Goal: Transaction & Acquisition: Obtain resource

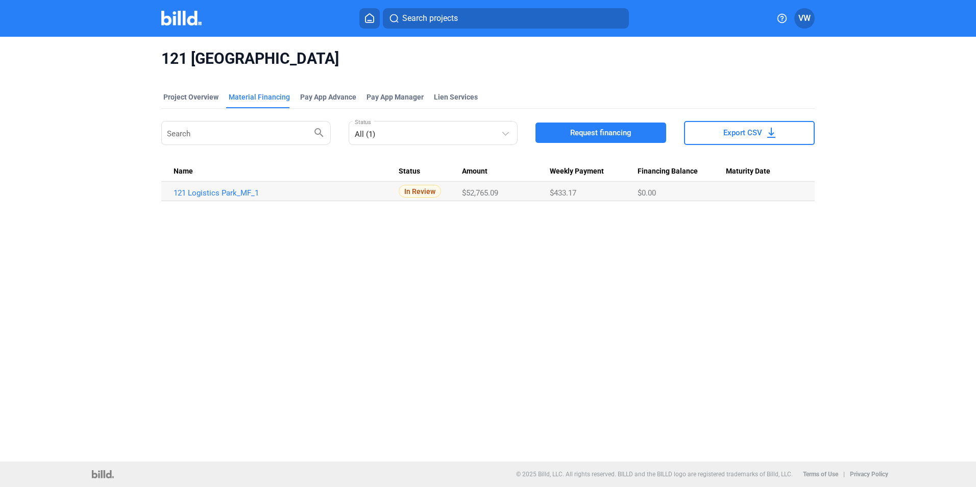
click at [365, 21] on icon at bounding box center [370, 18] width 10 height 10
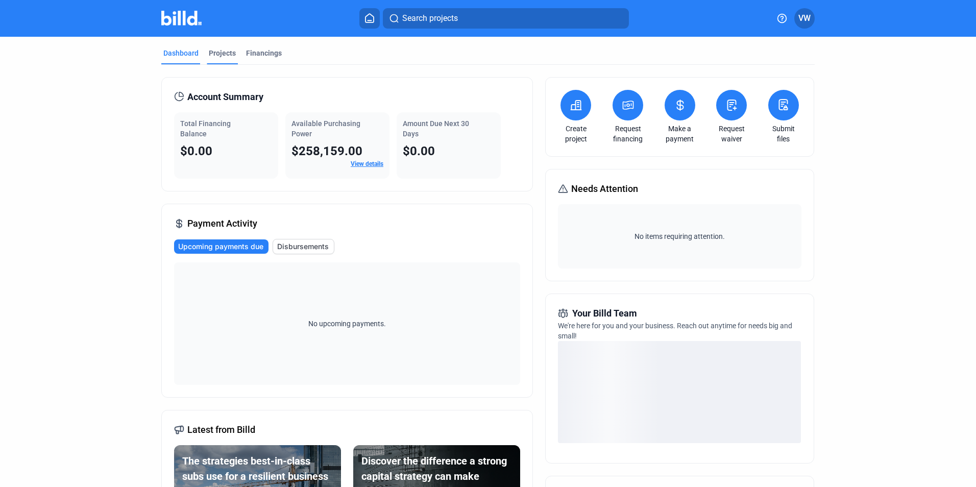
click at [215, 50] on div "Projects" at bounding box center [222, 53] width 27 height 10
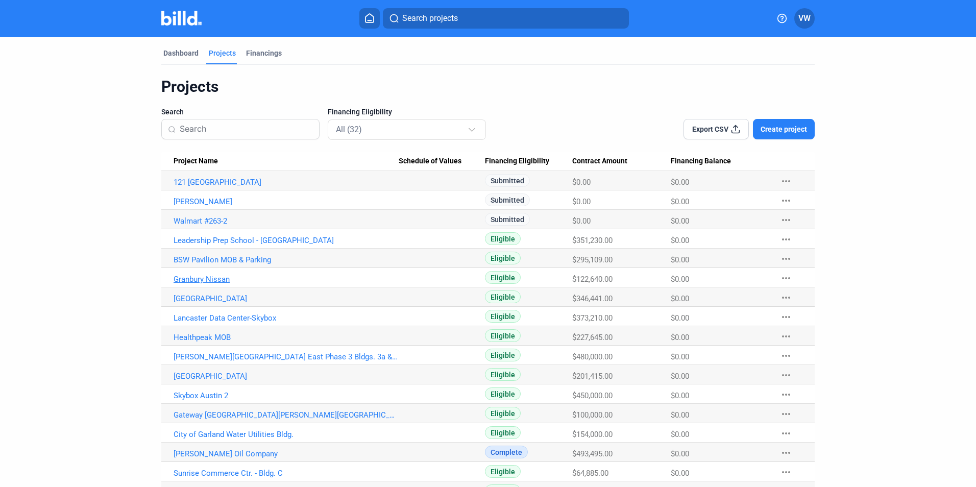
click at [194, 187] on link "Granbury Nissan" at bounding box center [286, 182] width 225 height 9
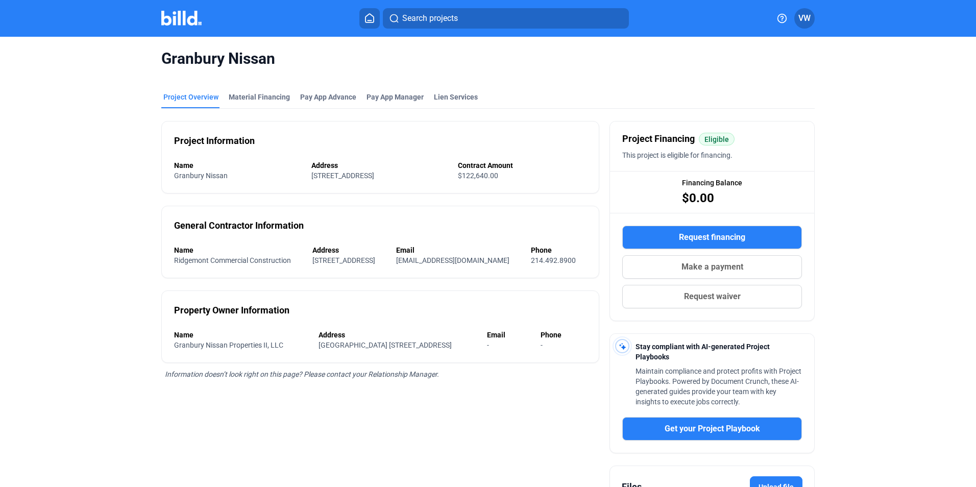
click at [370, 15] on icon at bounding box center [370, 18] width 10 height 10
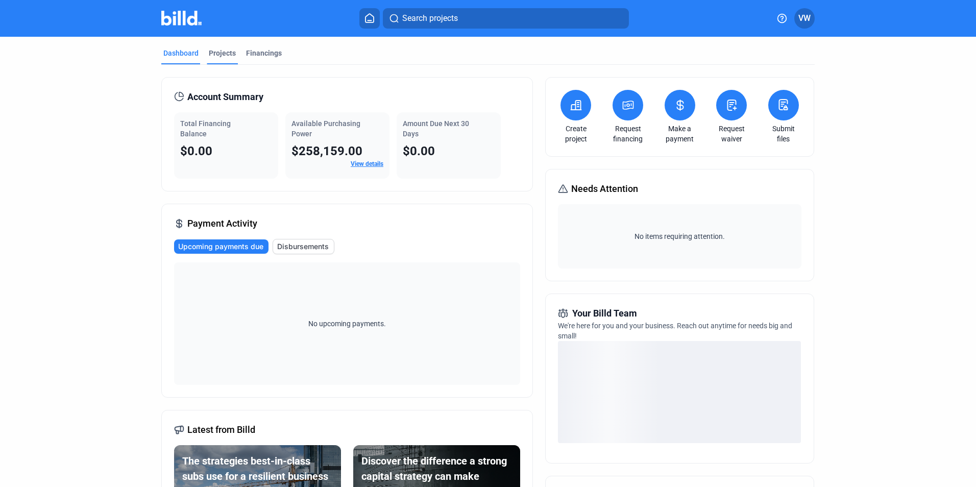
click at [228, 51] on div "Projects" at bounding box center [222, 53] width 27 height 10
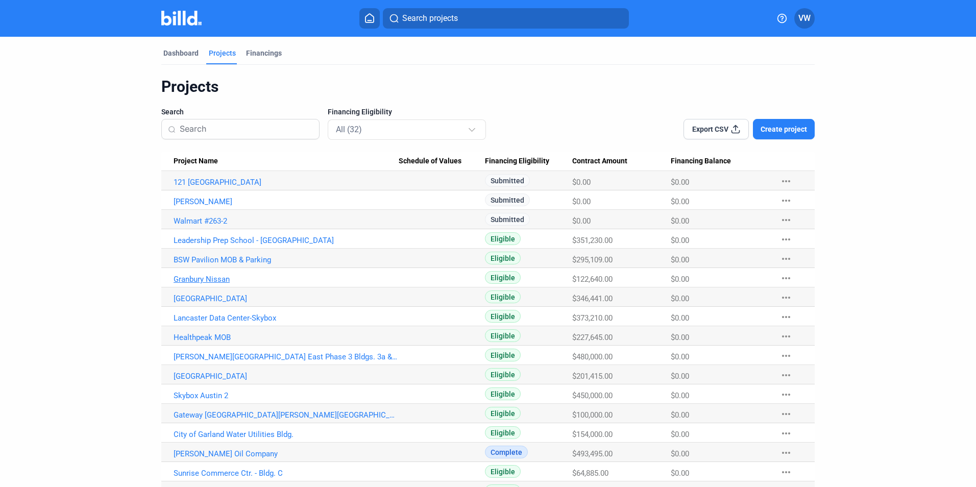
click at [200, 187] on link "Granbury Nissan" at bounding box center [286, 182] width 225 height 9
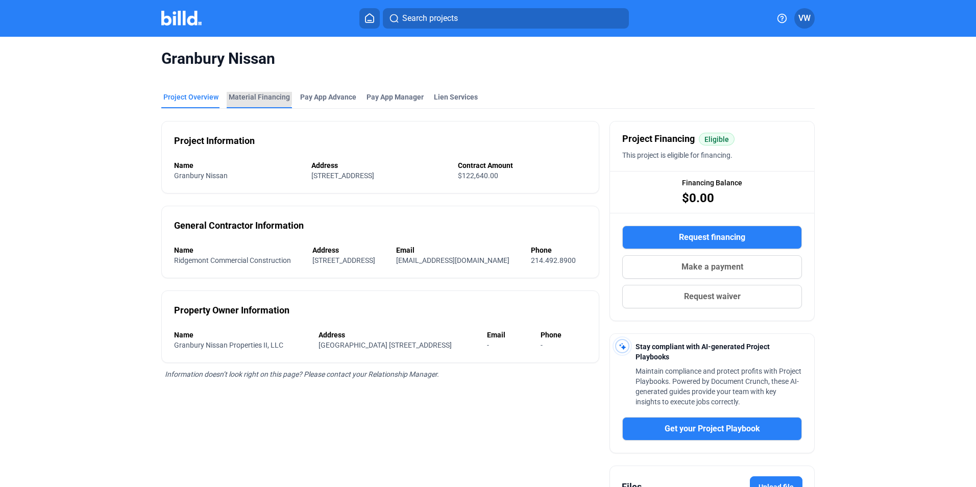
click at [254, 95] on div "Material Financing" at bounding box center [259, 97] width 61 height 10
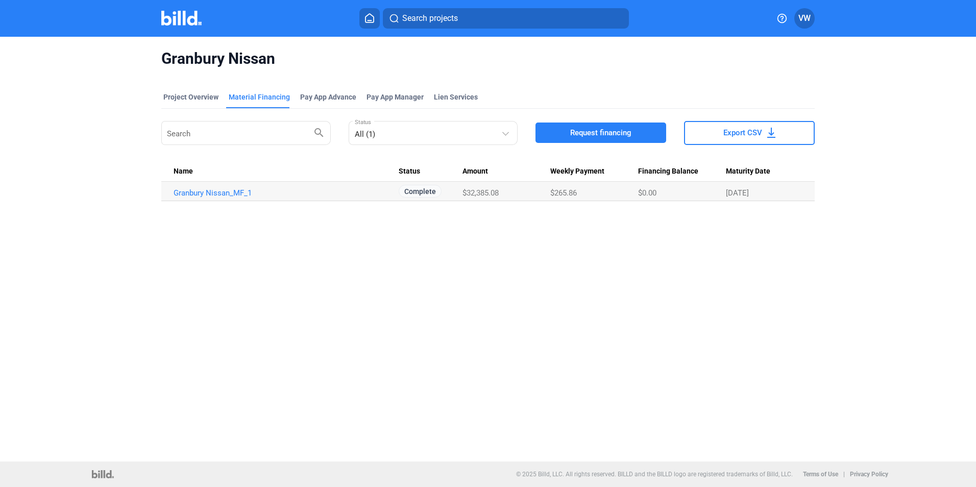
click at [621, 134] on span "Request financing" at bounding box center [600, 133] width 61 height 10
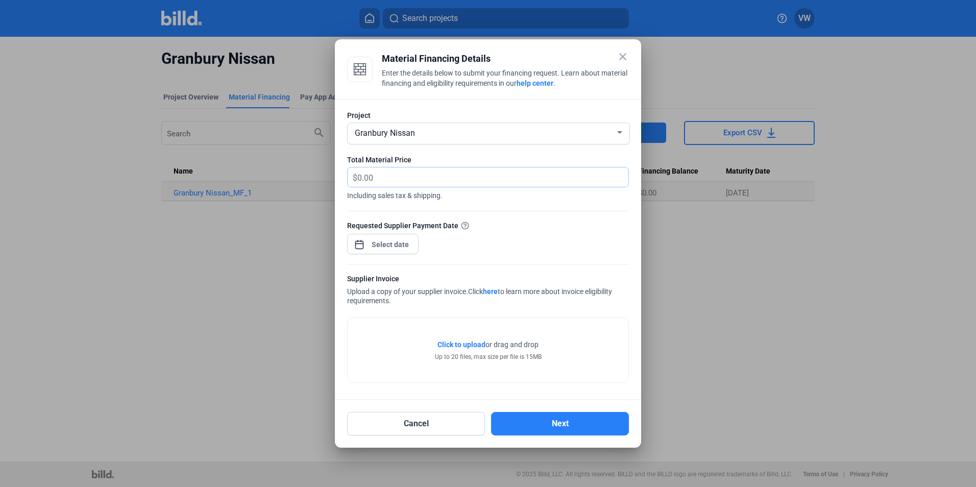
click at [410, 181] on input "text" at bounding box center [492, 177] width 271 height 20
drag, startPoint x: 409, startPoint y: 179, endPoint x: 364, endPoint y: 178, distance: 44.5
click at [364, 178] on input "text" at bounding box center [492, 177] width 271 height 20
type input "21,706.94"
click at [381, 248] on div at bounding box center [391, 244] width 44 height 18
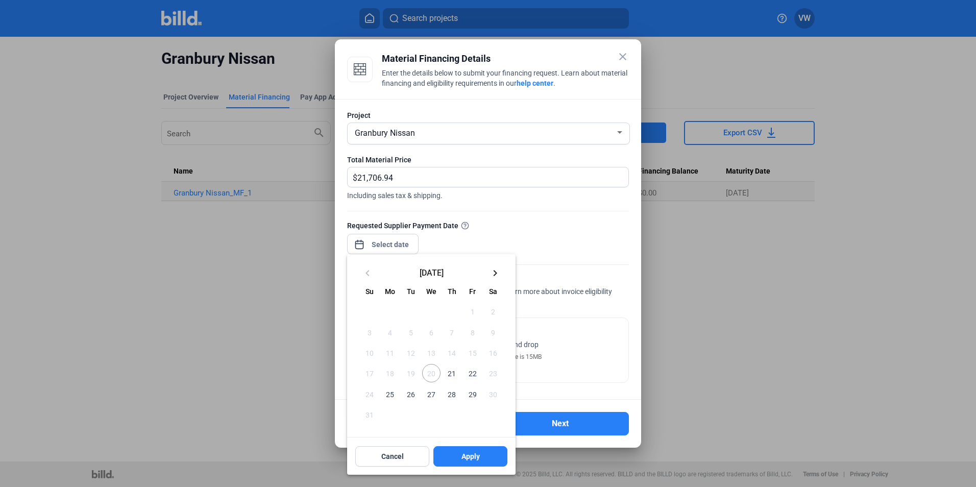
click at [382, 244] on div at bounding box center [488, 243] width 976 height 487
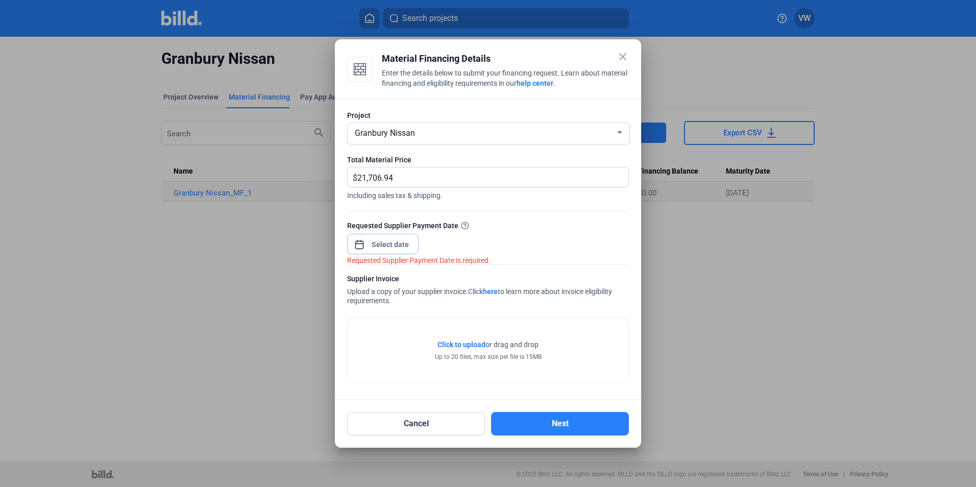
click at [379, 242] on input at bounding box center [391, 244] width 44 height 12
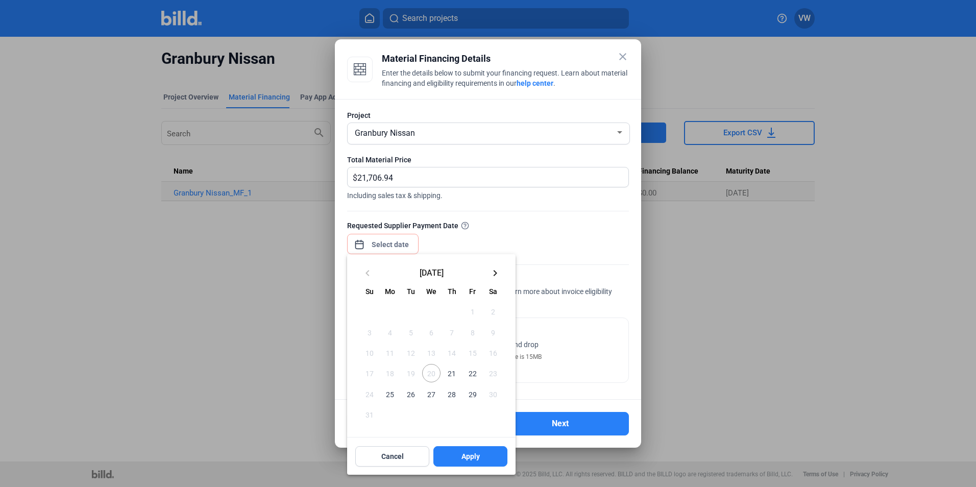
click at [393, 395] on span "25" at bounding box center [390, 394] width 18 height 18
click at [475, 458] on span "Apply" at bounding box center [471, 456] width 18 height 10
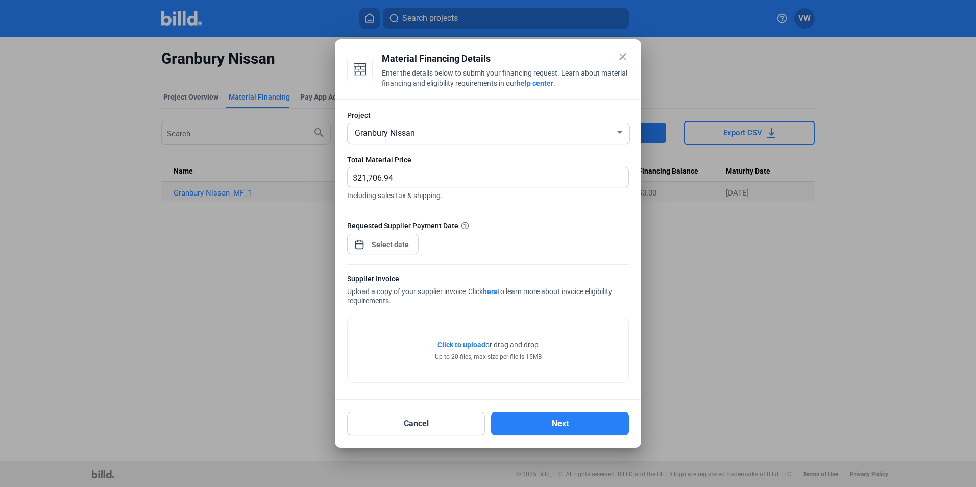
click at [453, 349] on span "Click to upload Tap to upload" at bounding box center [462, 345] width 48 height 10
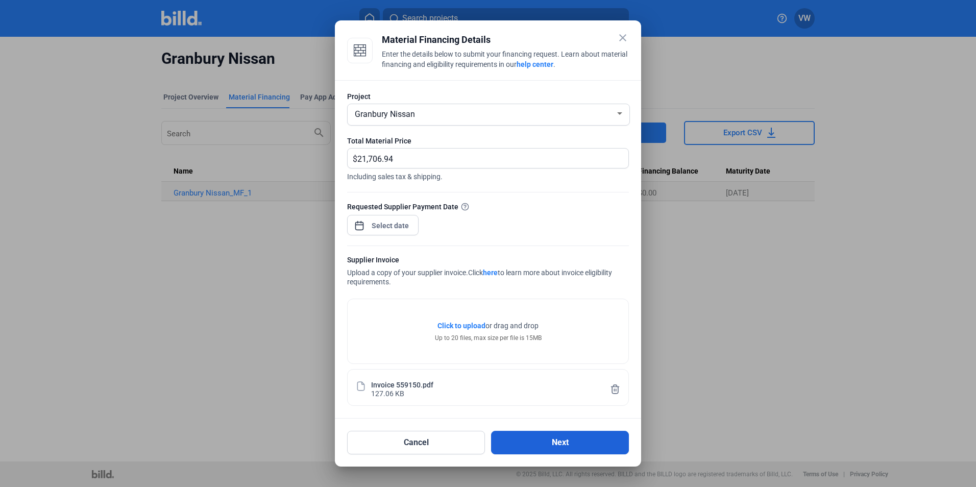
click at [547, 441] on button "Next" at bounding box center [560, 442] width 138 height 23
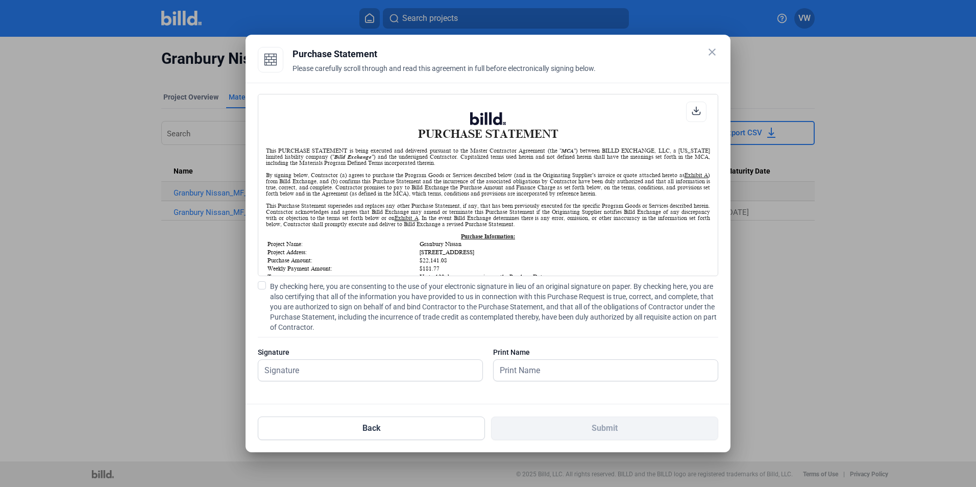
scroll to position [1, 0]
click at [265, 285] on span at bounding box center [262, 285] width 8 height 8
click at [0, 0] on input "By checking here, you are consenting to the use of your electronic signature in…" at bounding box center [0, 0] width 0 height 0
click at [329, 379] on input "text" at bounding box center [364, 370] width 213 height 21
type input "[PERSON_NAME]"
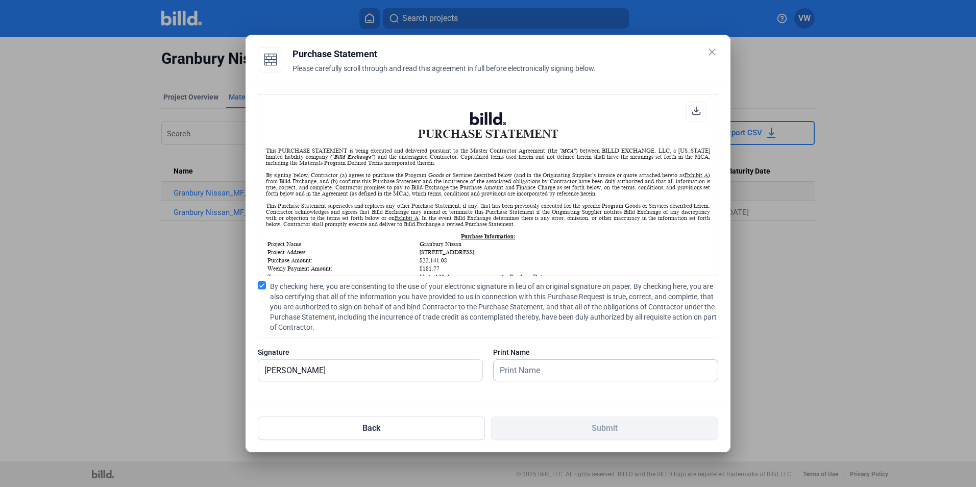
type input "[PERSON_NAME]"
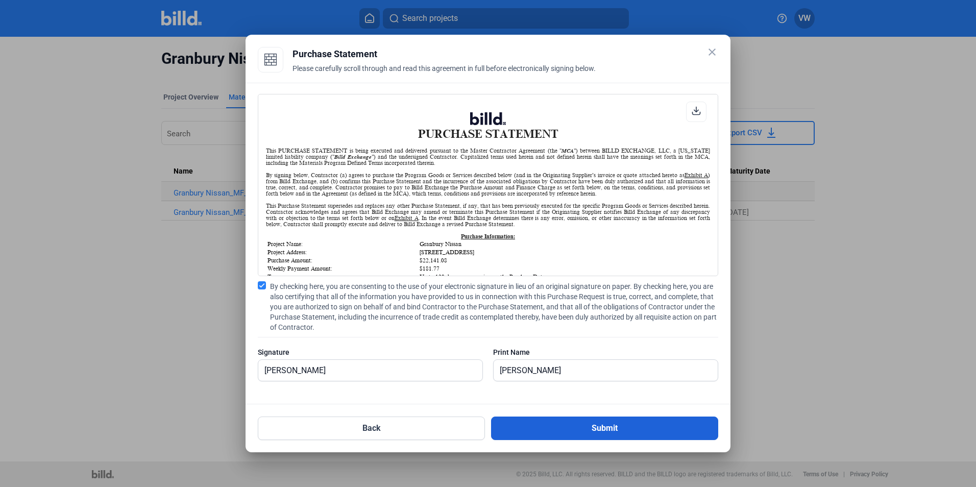
click at [546, 426] on button "Submit" at bounding box center [604, 428] width 227 height 23
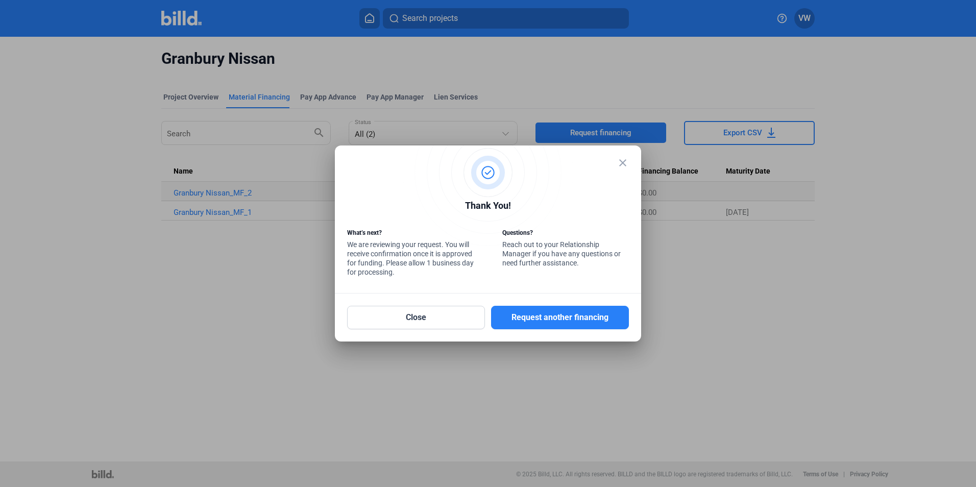
click at [621, 165] on mat-icon "close" at bounding box center [623, 163] width 12 height 12
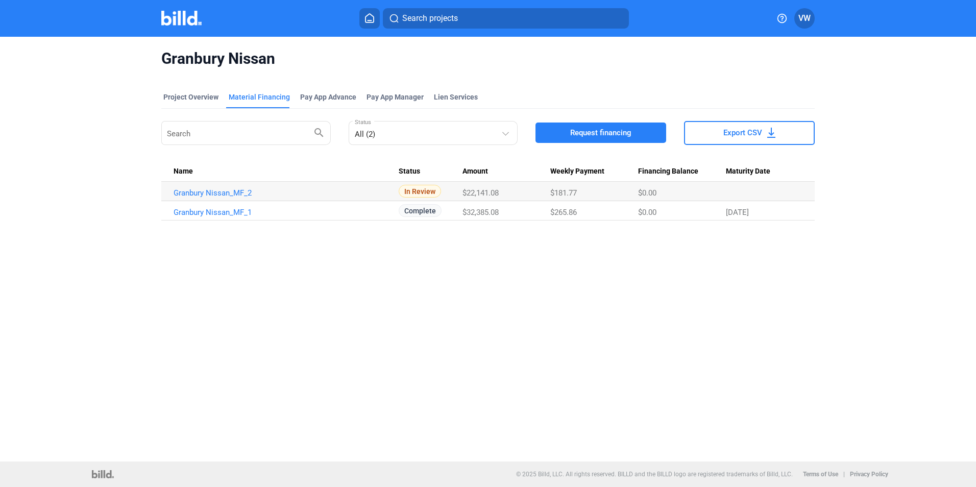
click at [370, 19] on icon at bounding box center [370, 18] width 10 height 10
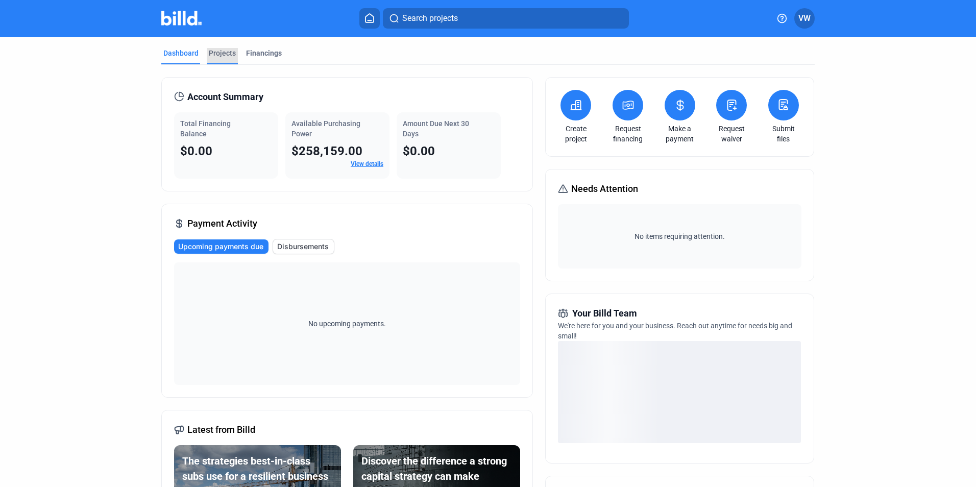
click at [229, 53] on div "Projects" at bounding box center [222, 53] width 27 height 10
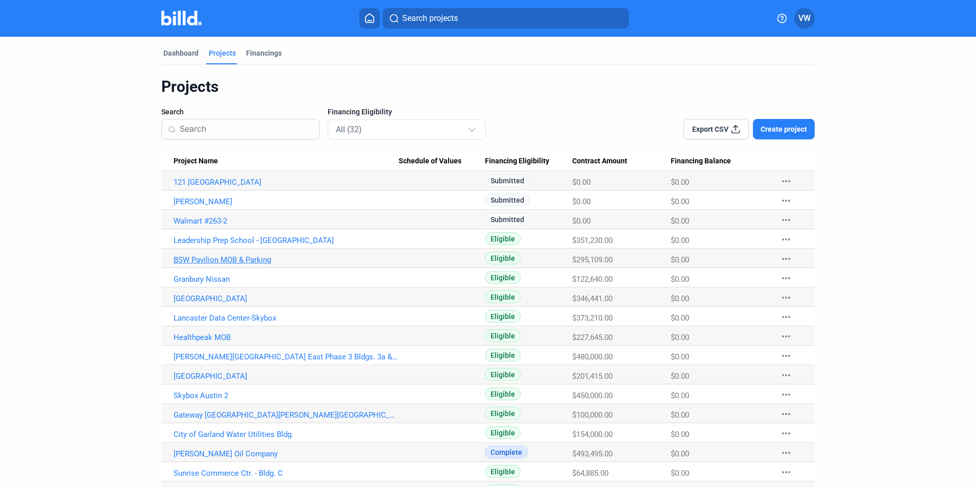
click at [210, 187] on link "BSW Pavilion MOB & Parking" at bounding box center [286, 182] width 225 height 9
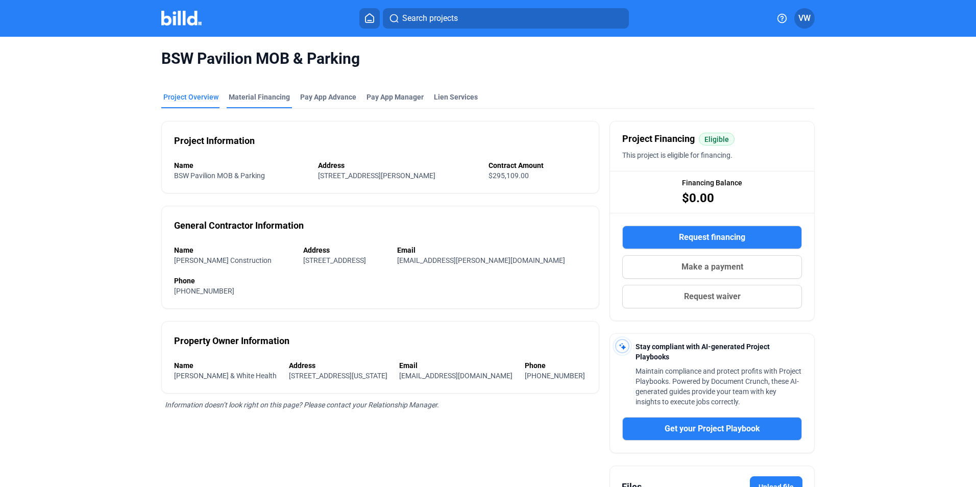
click at [259, 97] on div "Material Financing" at bounding box center [259, 97] width 61 height 10
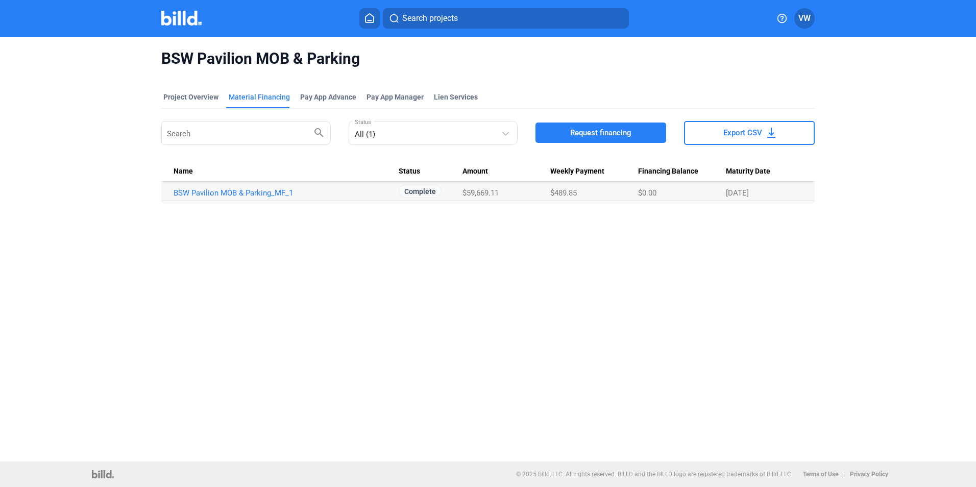
click at [568, 131] on button "Request financing" at bounding box center [601, 133] width 131 height 20
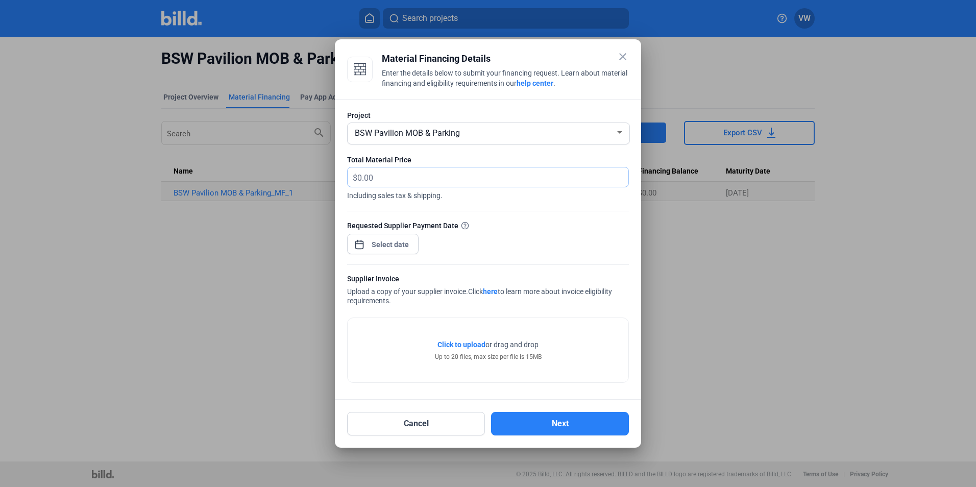
click at [428, 180] on input "text" at bounding box center [486, 177] width 259 height 20
type input "48,729.29"
click at [394, 244] on div "close Material Financing Details Enter the details below to submit your financi…" at bounding box center [488, 243] width 976 height 487
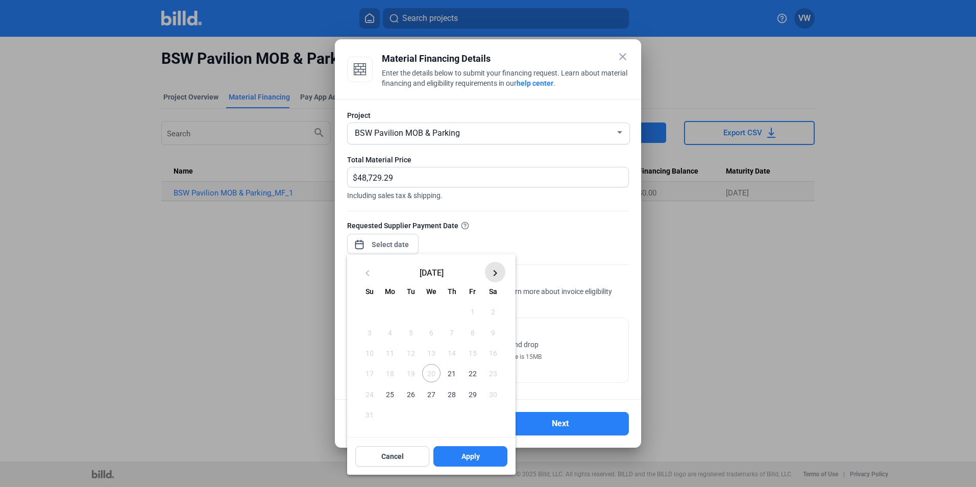
click at [492, 270] on mat-icon "keyboard_arrow_right" at bounding box center [495, 273] width 12 height 12
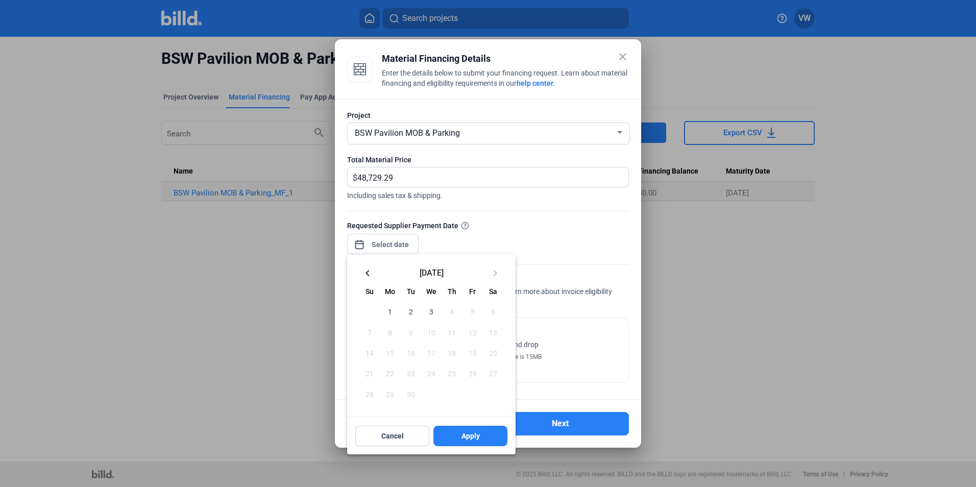
click at [430, 313] on span "3" at bounding box center [431, 311] width 18 height 18
click at [451, 436] on button "Apply" at bounding box center [471, 436] width 74 height 20
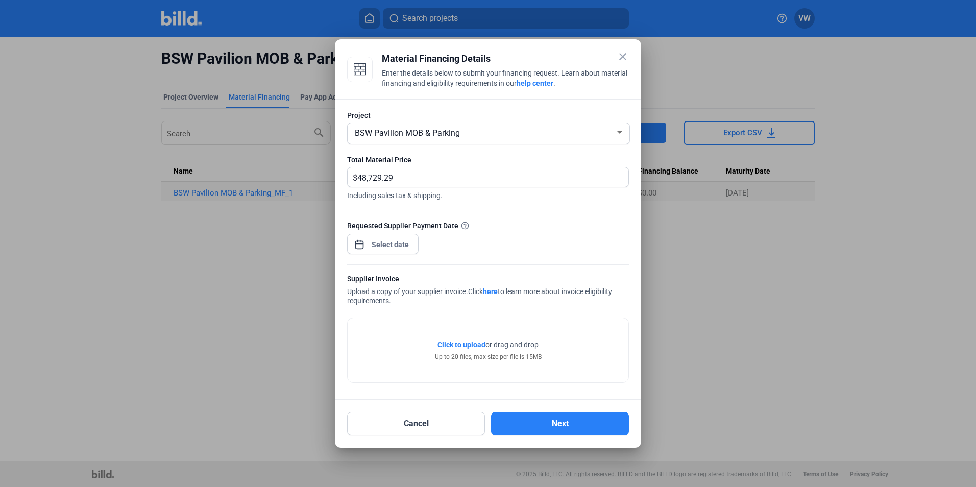
click at [467, 341] on span "Click to upload" at bounding box center [462, 345] width 48 height 8
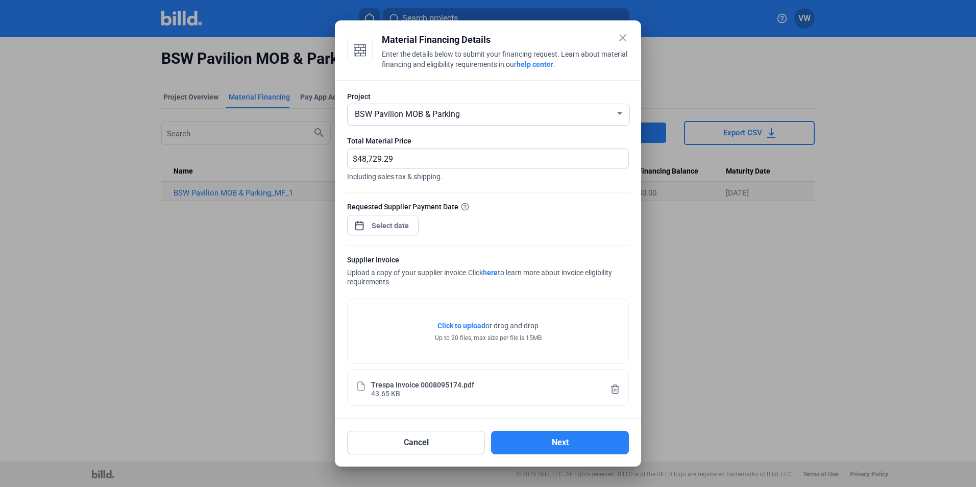
click at [473, 324] on span "Click to upload" at bounding box center [462, 326] width 48 height 8
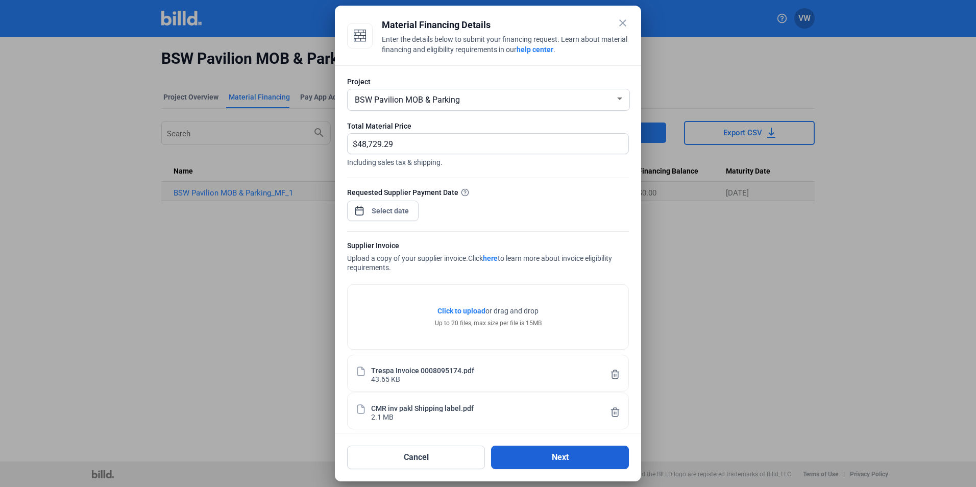
click at [554, 459] on button "Next" at bounding box center [560, 457] width 138 height 23
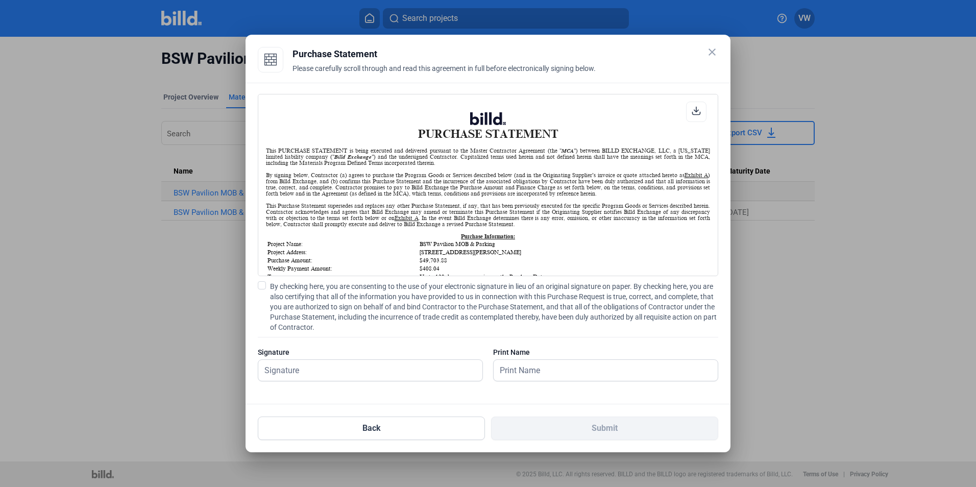
scroll to position [1, 0]
click at [269, 286] on label "By checking here, you are consenting to the use of your electronic signature in…" at bounding box center [488, 306] width 461 height 51
click at [0, 0] on input "By checking here, you are consenting to the use of your electronic signature in…" at bounding box center [0, 0] width 0 height 0
click at [263, 287] on span at bounding box center [262, 285] width 8 height 8
click at [0, 0] on input "By checking here, you are consenting to the use of your electronic signature in…" at bounding box center [0, 0] width 0 height 0
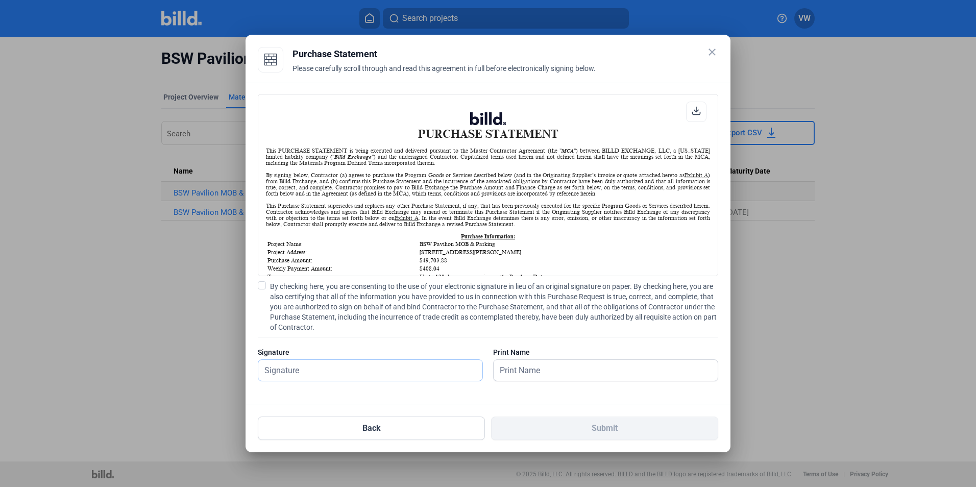
click at [366, 377] on input "text" at bounding box center [364, 370] width 213 height 21
type input "[PERSON_NAME]"
click at [263, 284] on span at bounding box center [262, 285] width 8 height 8
click at [0, 0] on input "By checking here, you are consenting to the use of your electronic signature in…" at bounding box center [0, 0] width 0 height 0
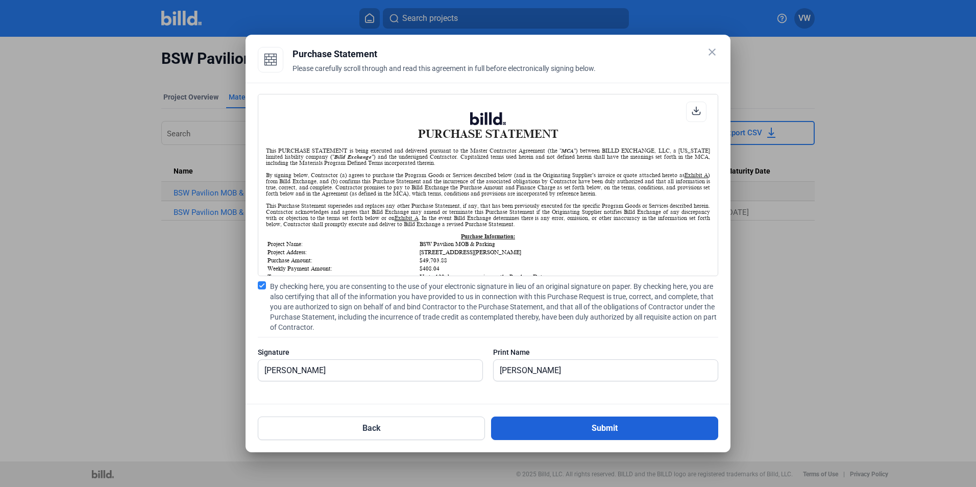
click at [558, 433] on button "Submit" at bounding box center [604, 428] width 227 height 23
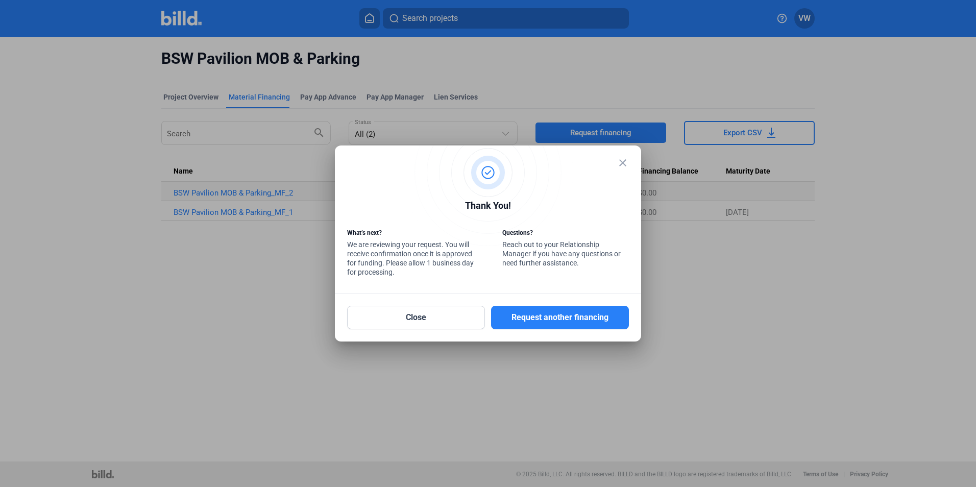
click at [621, 162] on mat-icon "close" at bounding box center [623, 163] width 12 height 12
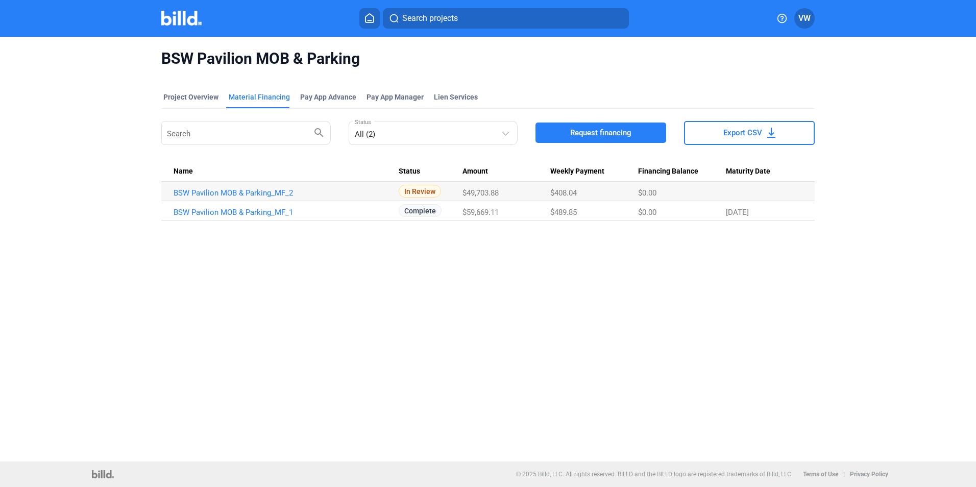
click at [808, 19] on span "VW" at bounding box center [805, 18] width 12 height 12
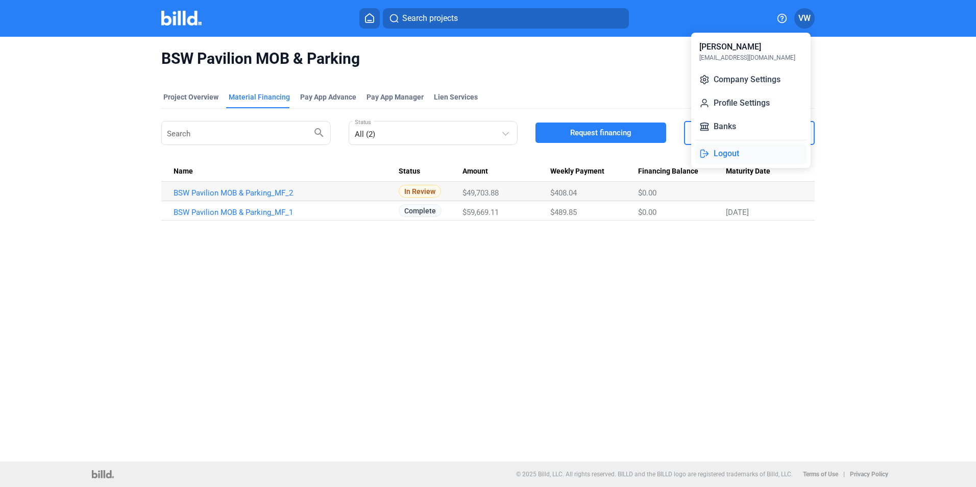
click at [724, 157] on button "Logout" at bounding box center [750, 153] width 111 height 20
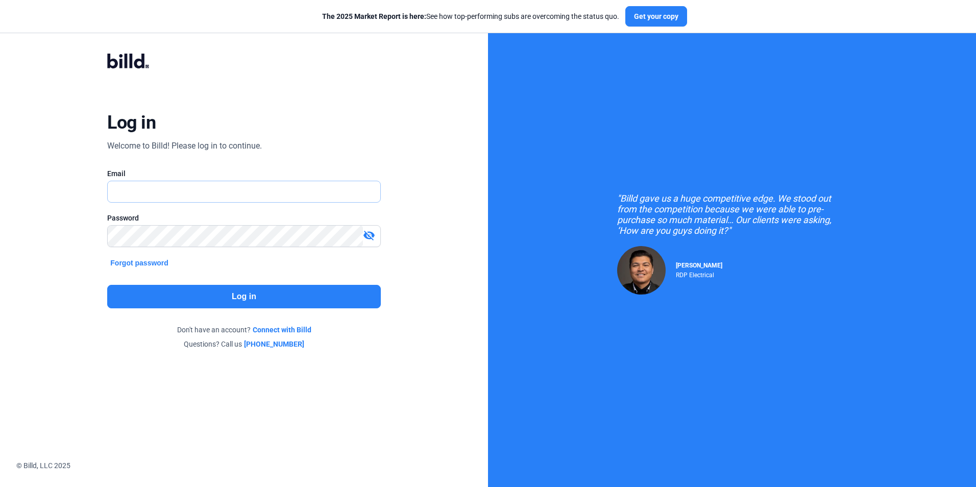
type input "[EMAIL_ADDRESS][DOMAIN_NAME]"
